Goal: Information Seeking & Learning: Learn about a topic

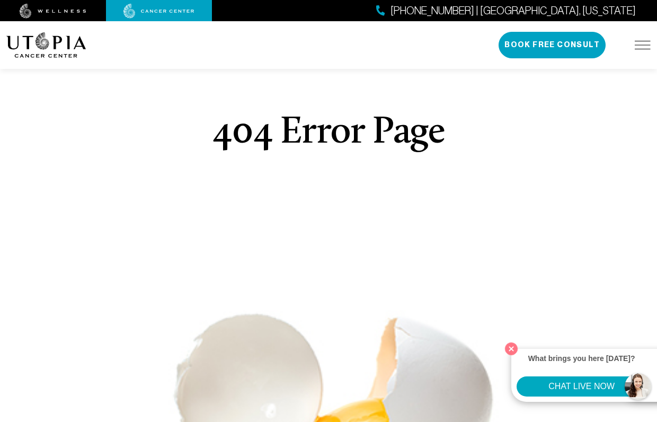
click at [155, 10] on img at bounding box center [158, 11] width 71 height 15
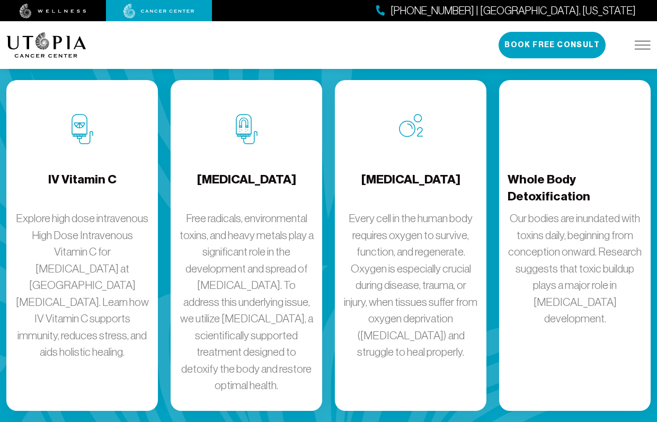
scroll to position [1450, 0]
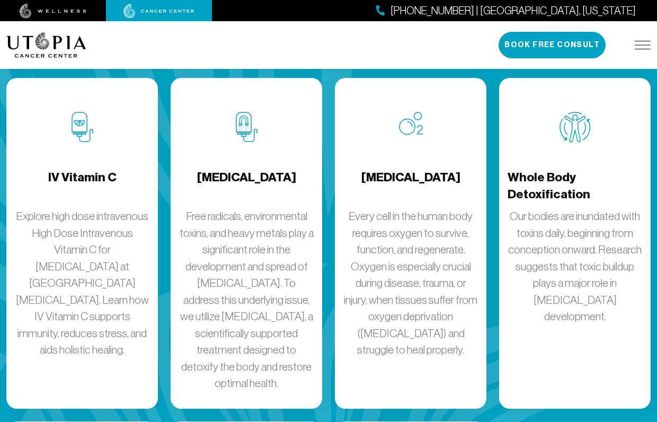
click at [49, 208] on p "Explore high dose intravenous High Dose Intravenous Vitamin C for [MEDICAL_DATA…" at bounding box center [82, 283] width 135 height 150
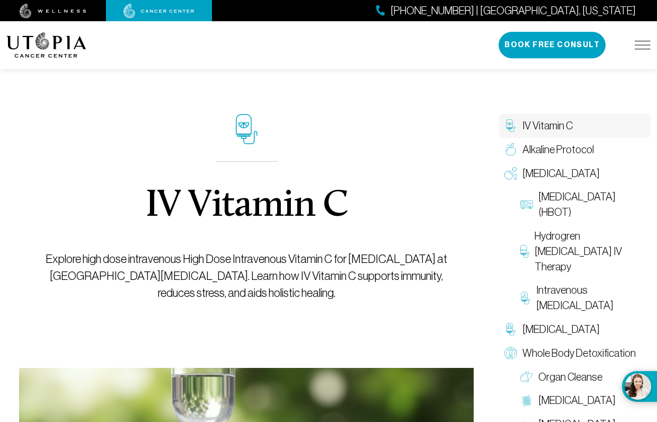
click at [162, 13] on img at bounding box center [158, 11] width 71 height 15
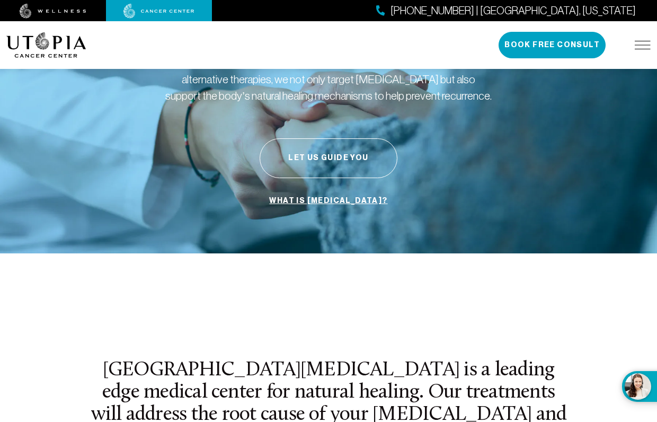
scroll to position [130, 0]
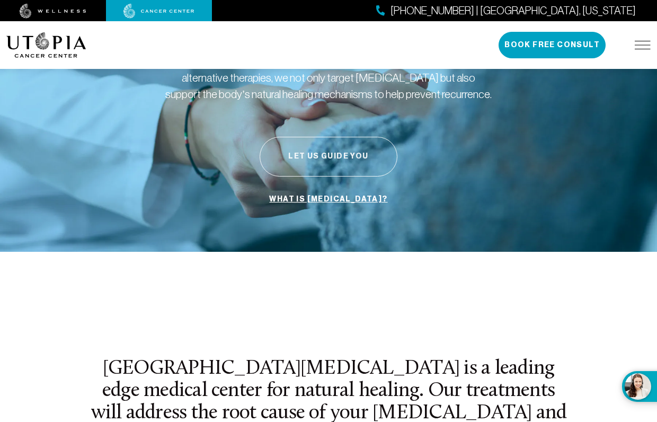
click at [332, 158] on button "Let Us Guide You" at bounding box center [329, 157] width 138 height 40
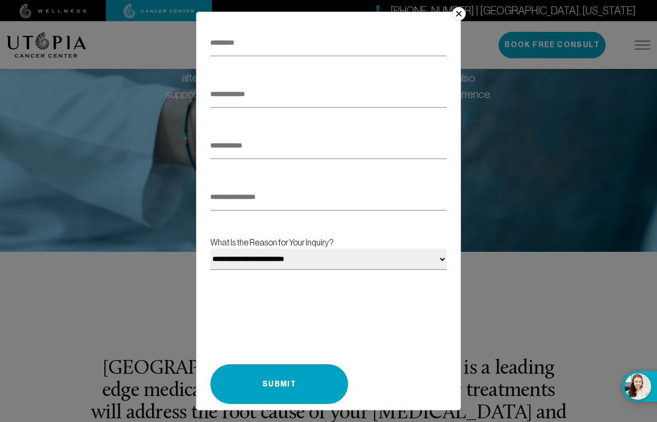
scroll to position [125, 0]
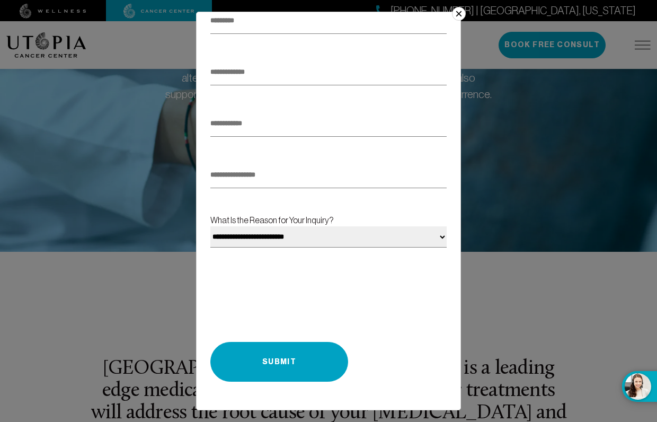
click at [457, 15] on button "×" at bounding box center [459, 14] width 14 height 14
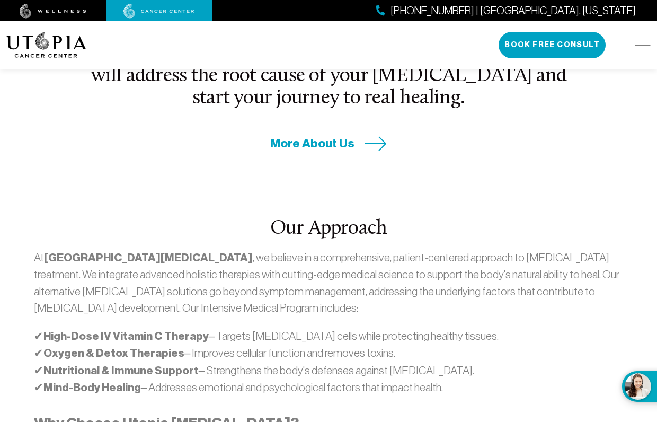
scroll to position [474, 0]
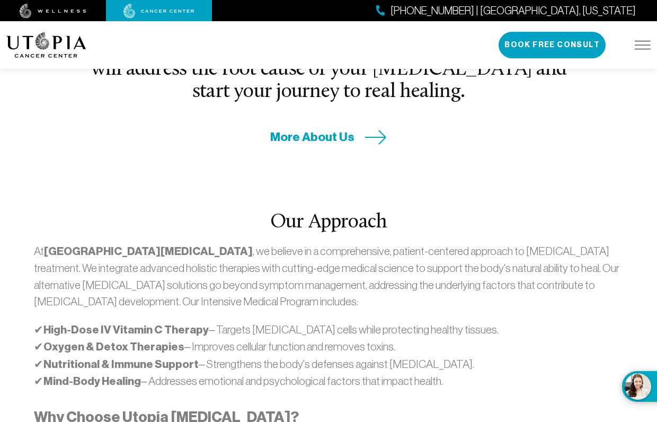
click at [308, 129] on span "More About Us" at bounding box center [312, 137] width 84 height 16
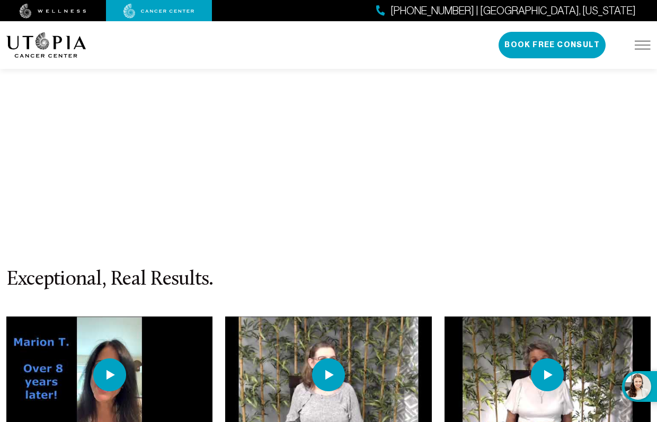
scroll to position [4562, 0]
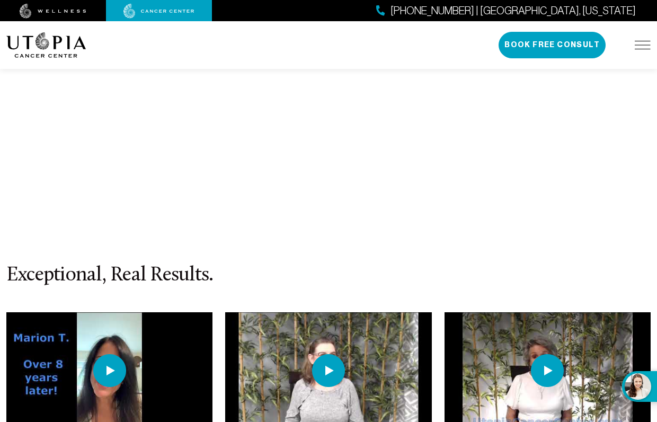
click at [328, 354] on img at bounding box center [328, 370] width 33 height 33
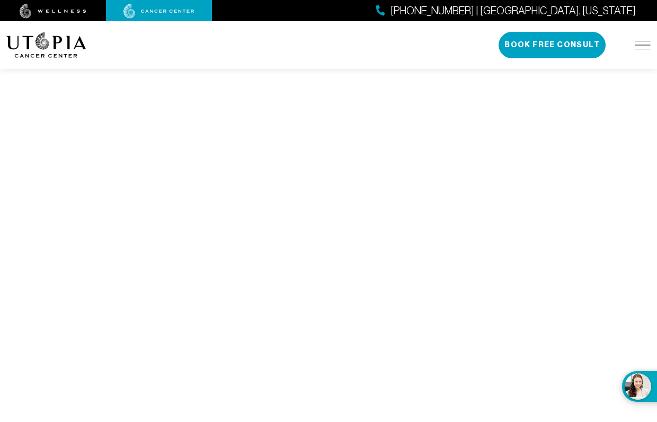
scroll to position [4112, 0]
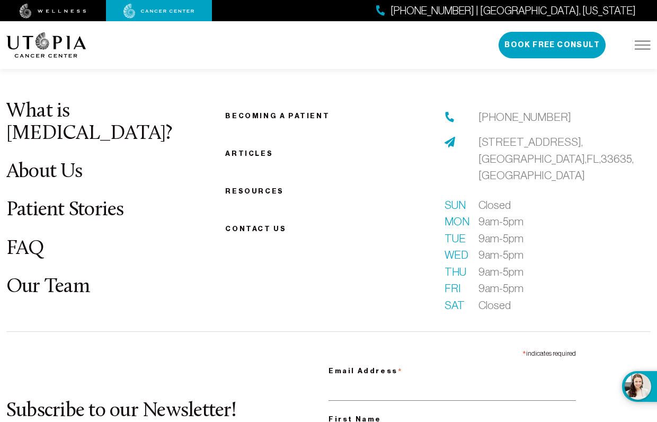
scroll to position [474, 0]
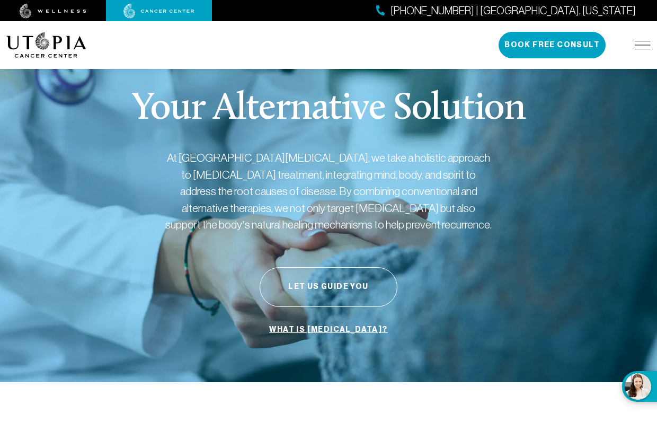
scroll to position [1450, 0]
